Goal: Task Accomplishment & Management: Manage account settings

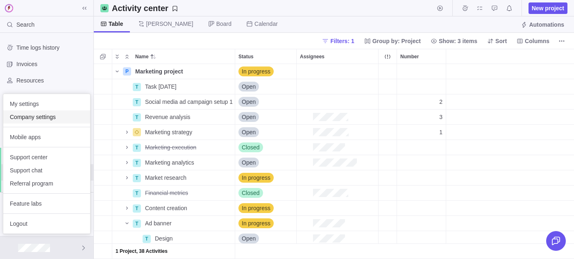
scroll to position [195, 480]
click at [57, 122] on div "Company settings" at bounding box center [46, 116] width 87 height 13
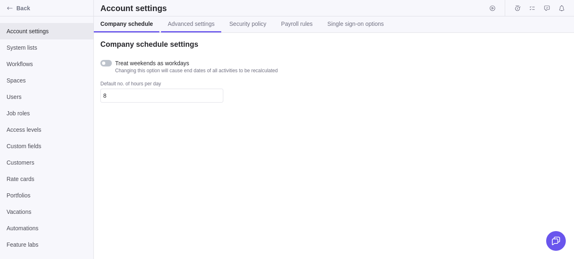
click at [191, 19] on link "Advanced settings" at bounding box center [191, 24] width 60 height 16
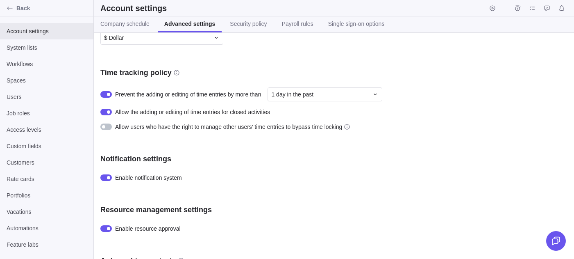
scroll to position [300, 0]
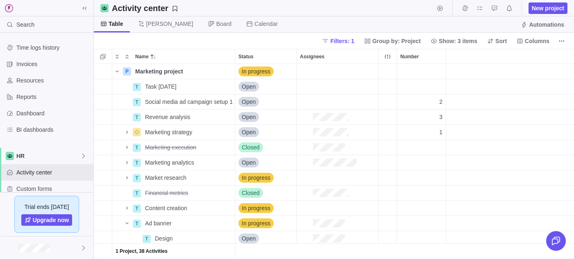
scroll to position [195, 480]
